Goal: Use online tool/utility

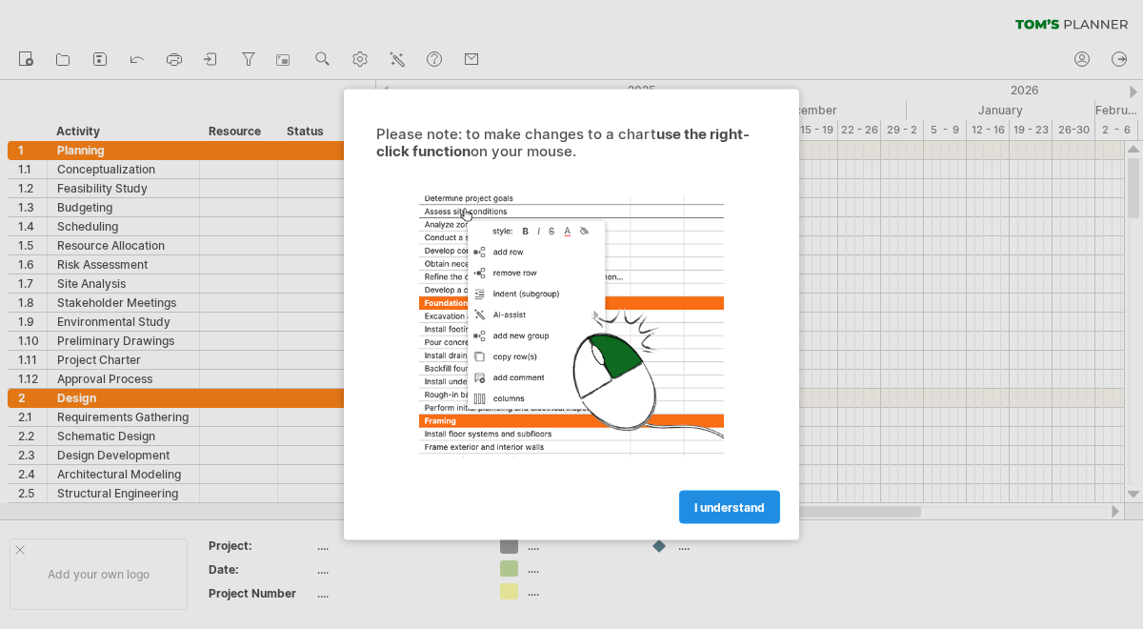
click at [704, 491] on link "I understand" at bounding box center [729, 507] width 101 height 33
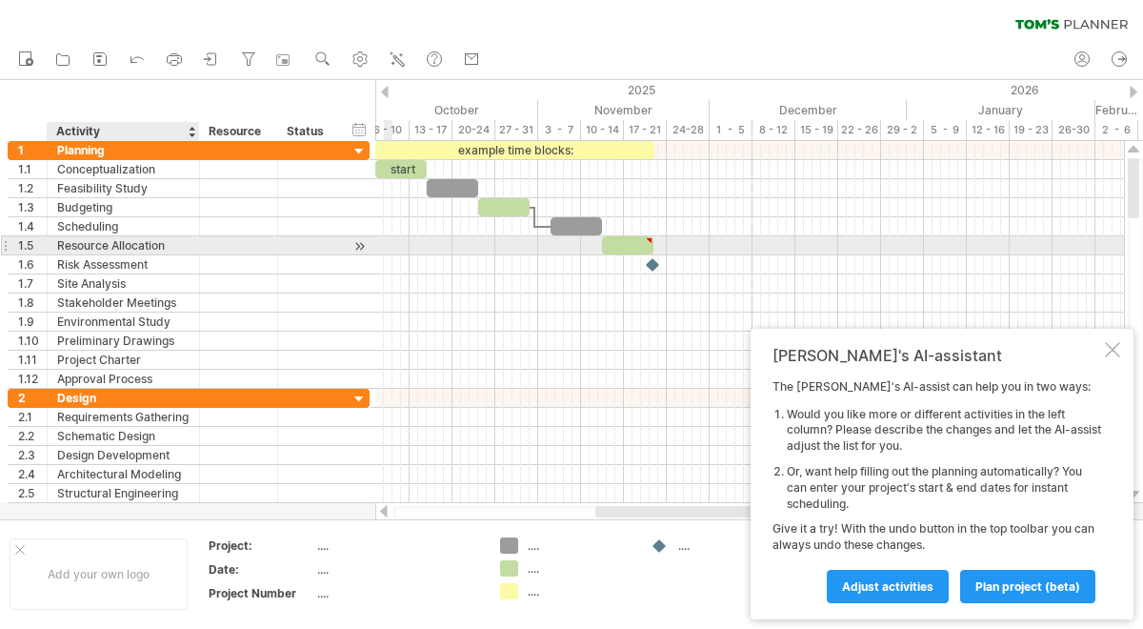
click at [203, 249] on div at bounding box center [239, 245] width 78 height 18
click at [354, 241] on div at bounding box center [360, 246] width 18 height 20
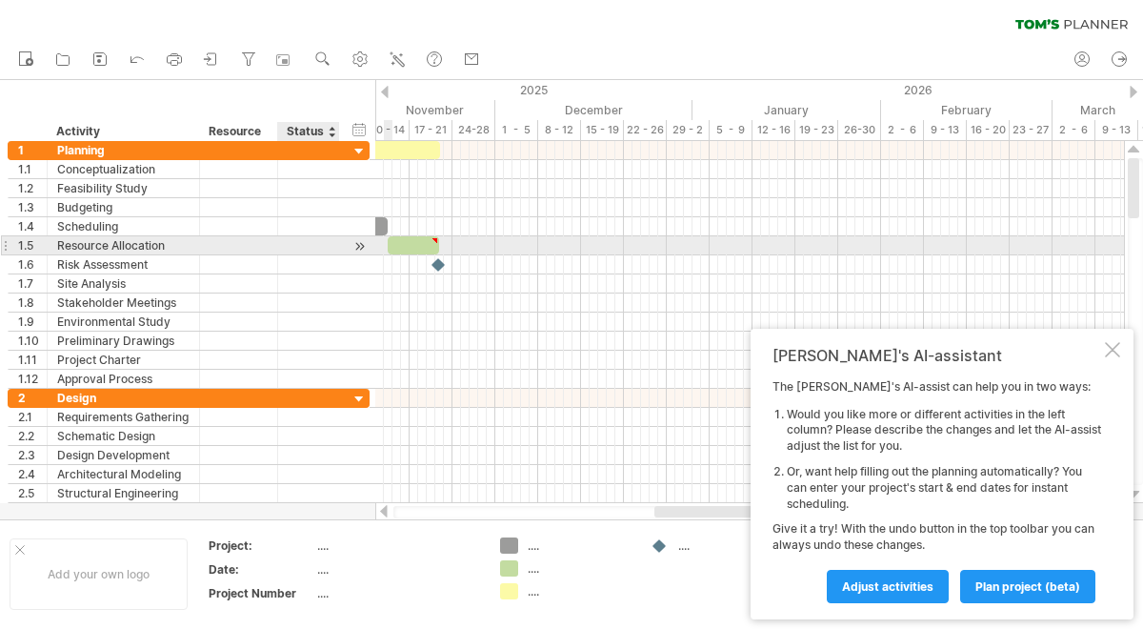
click at [354, 241] on div at bounding box center [360, 246] width 18 height 20
click at [357, 248] on div at bounding box center [360, 246] width 18 height 20
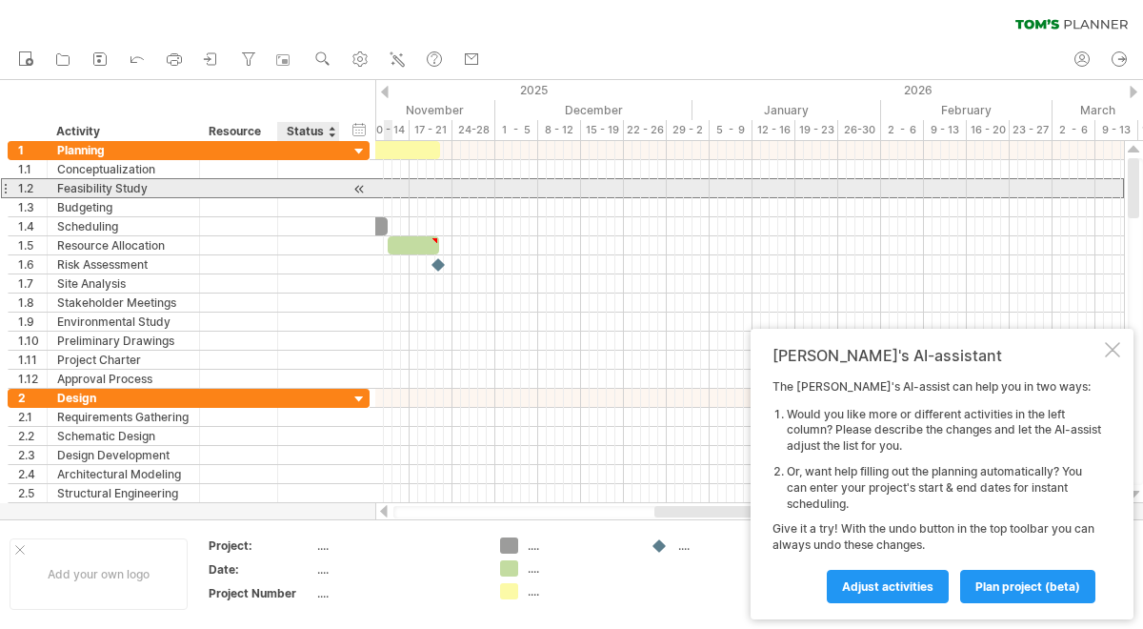
click at [323, 189] on div at bounding box center [309, 188] width 42 height 18
click at [363, 186] on div at bounding box center [360, 189] width 18 height 20
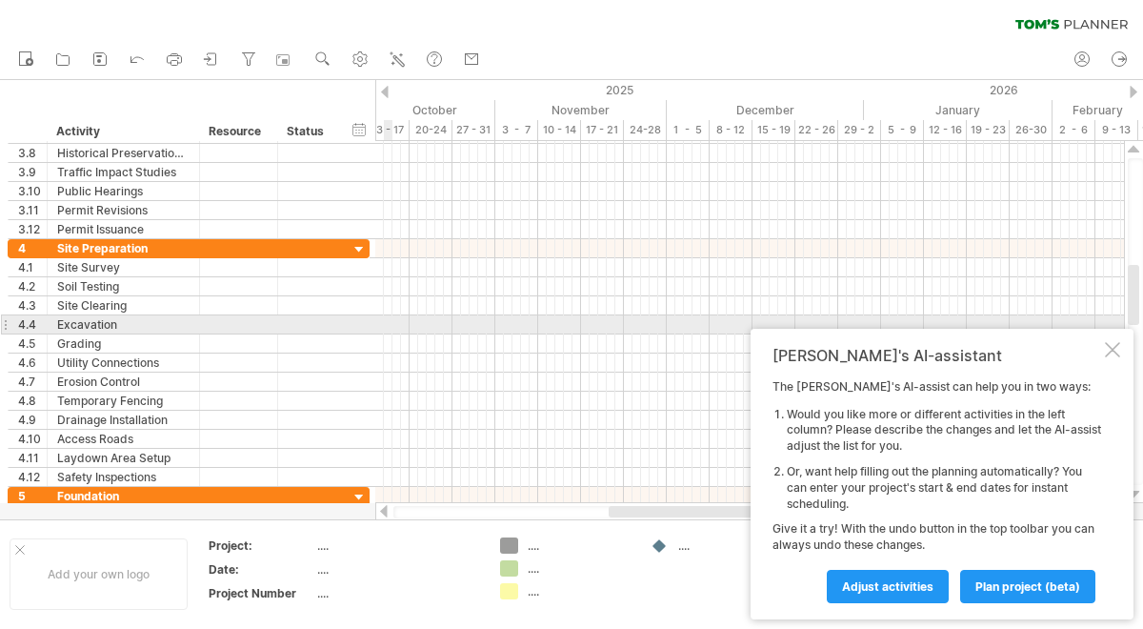
click at [389, 325] on div at bounding box center [749, 324] width 749 height 19
click at [392, 324] on div at bounding box center [749, 324] width 749 height 19
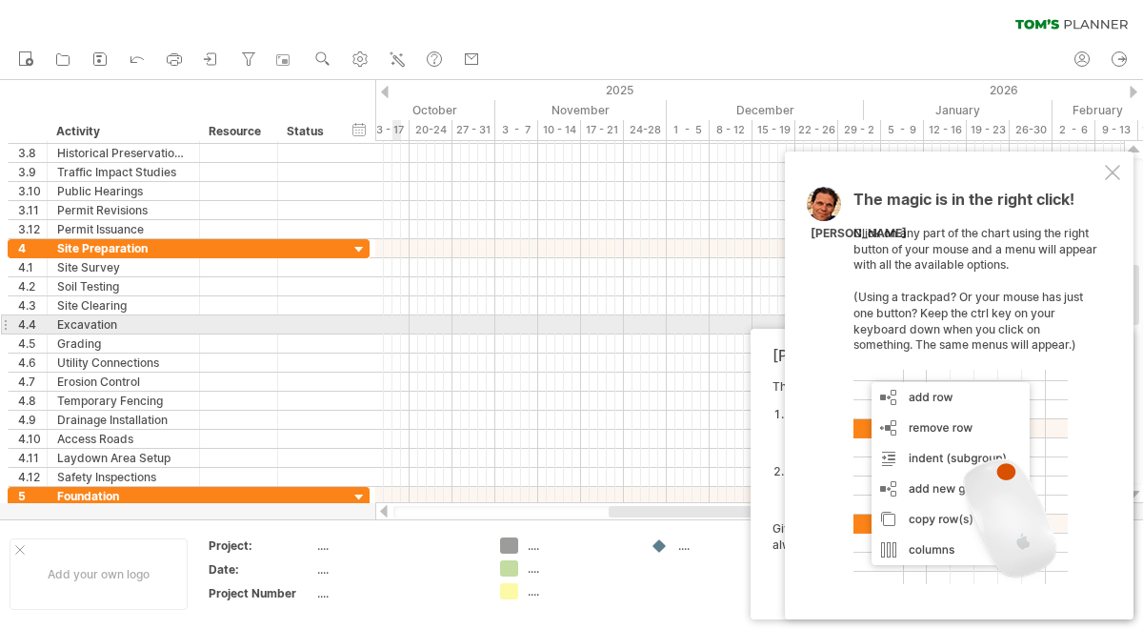
click at [392, 321] on div at bounding box center [749, 324] width 749 height 19
click at [391, 320] on div at bounding box center [749, 324] width 749 height 19
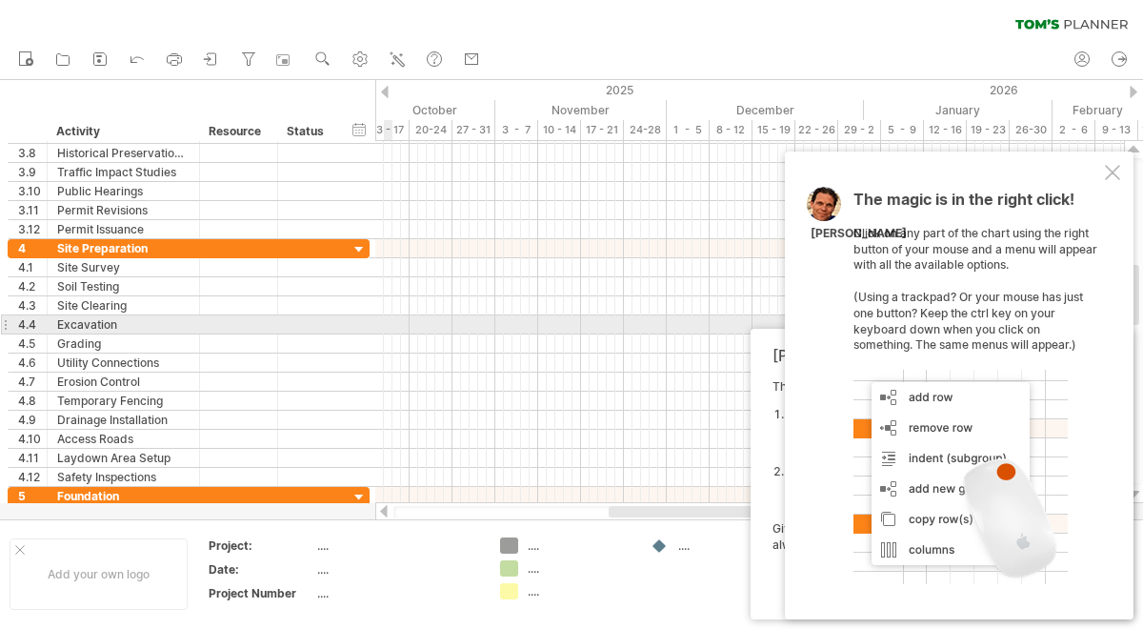
click at [391, 320] on div at bounding box center [749, 324] width 749 height 19
click at [391, 317] on div at bounding box center [749, 324] width 749 height 19
